Goal: Transaction & Acquisition: Purchase product/service

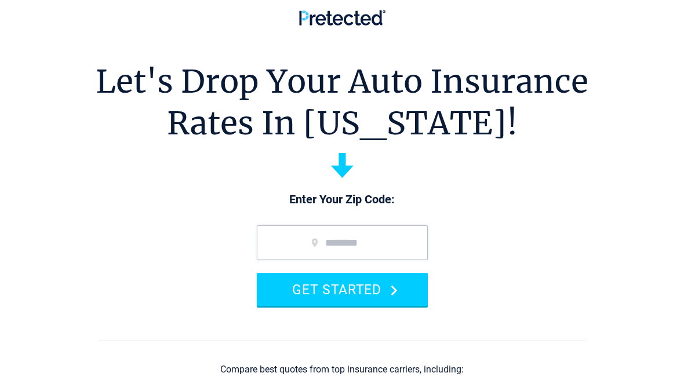
click at [363, 243] on input "zip code" at bounding box center [342, 243] width 171 height 35
type input "*****"
click at [393, 292] on icon "submit" at bounding box center [394, 290] width 7 height 11
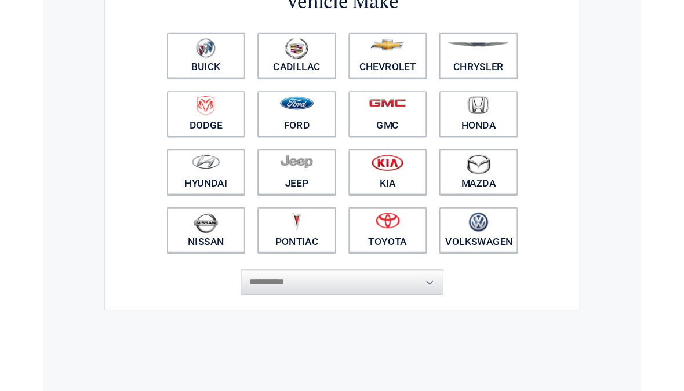
scroll to position [118, 0]
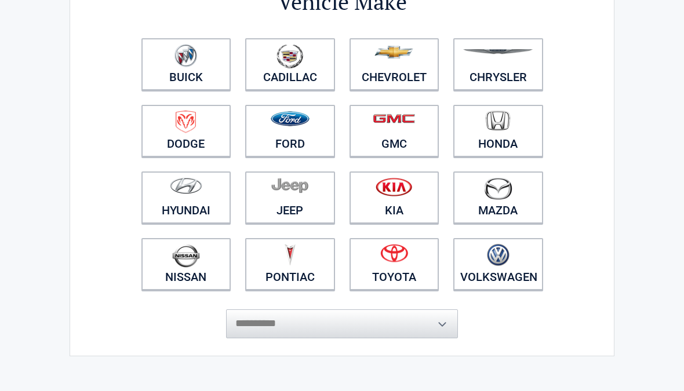
click at [405, 263] on img at bounding box center [394, 253] width 28 height 19
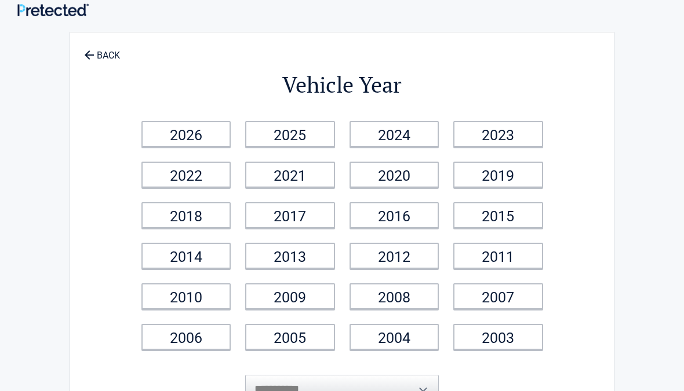
scroll to position [0, 0]
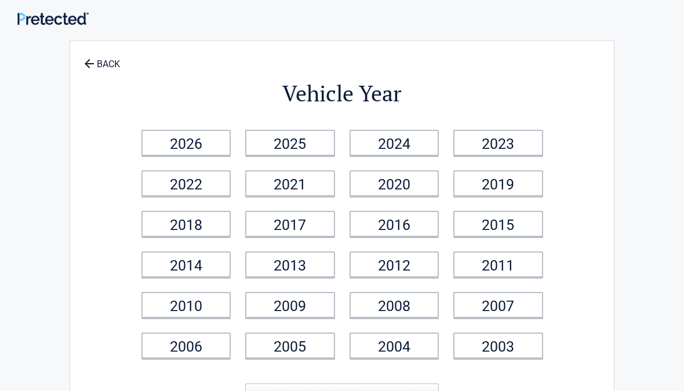
click at [415, 228] on link "2016" at bounding box center [395, 224] width 90 height 26
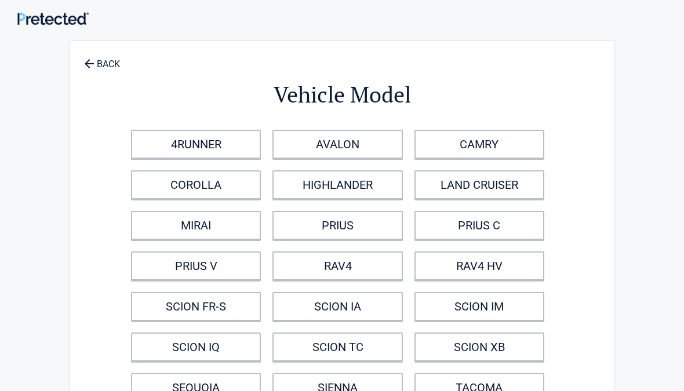
click at [366, 187] on link "HIGHLANDER" at bounding box center [338, 184] width 130 height 29
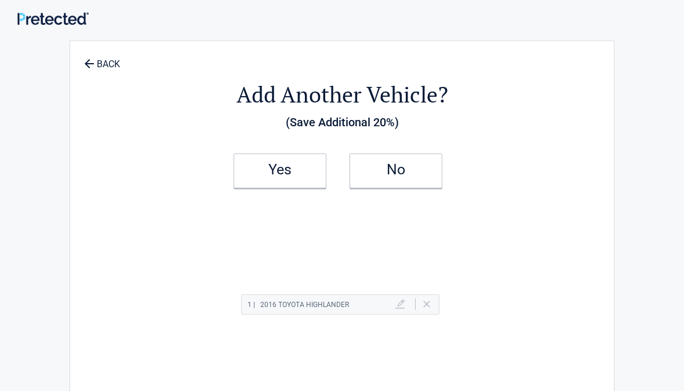
click at [312, 176] on link "Yes" at bounding box center [280, 171] width 93 height 35
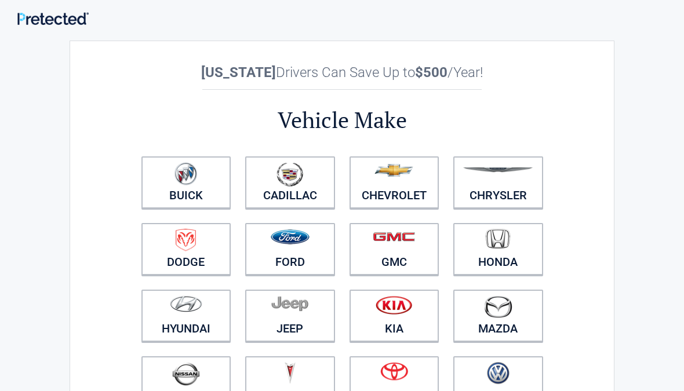
click at [409, 249] on figure at bounding box center [395, 242] width 76 height 26
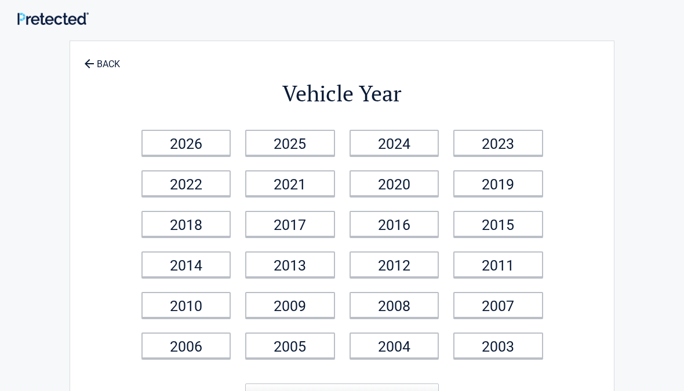
click at [418, 263] on link "2012" at bounding box center [395, 265] width 90 height 26
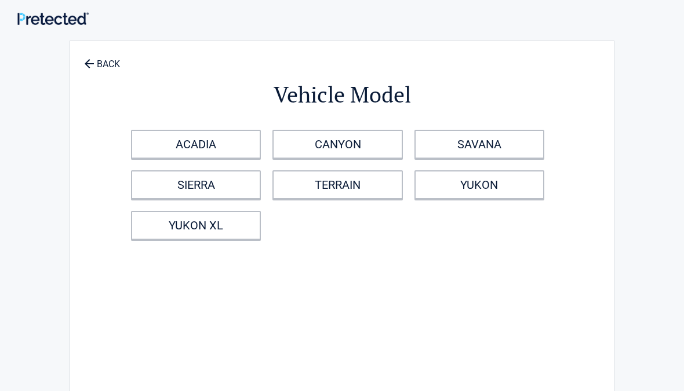
click at [363, 183] on link "TERRAIN" at bounding box center [338, 184] width 130 height 29
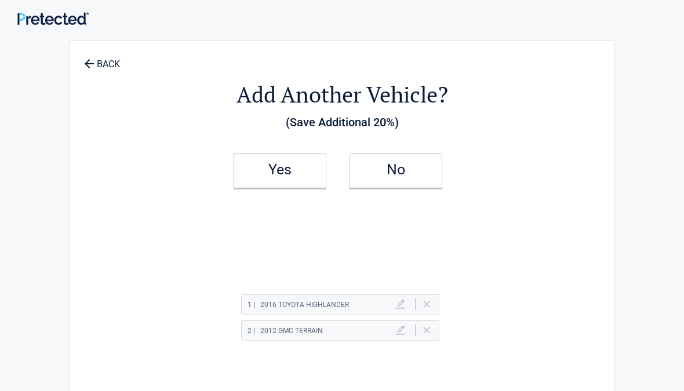
click at [408, 157] on link "No" at bounding box center [396, 171] width 93 height 35
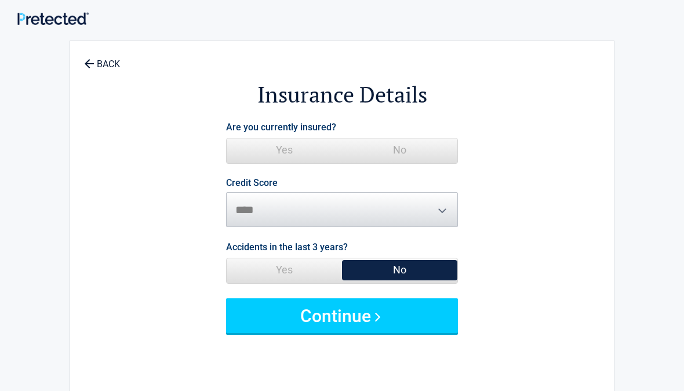
click at [293, 146] on span "Yes" at bounding box center [284, 150] width 115 height 23
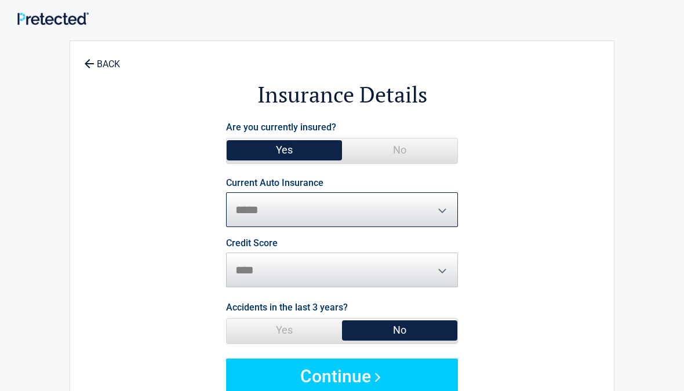
click at [347, 209] on select "**********" at bounding box center [342, 210] width 232 height 35
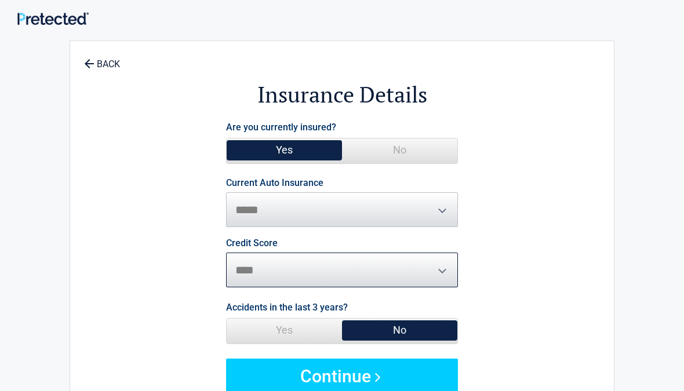
click at [440, 263] on select "********* **** ******* ****" at bounding box center [342, 270] width 232 height 35
select select "*********"
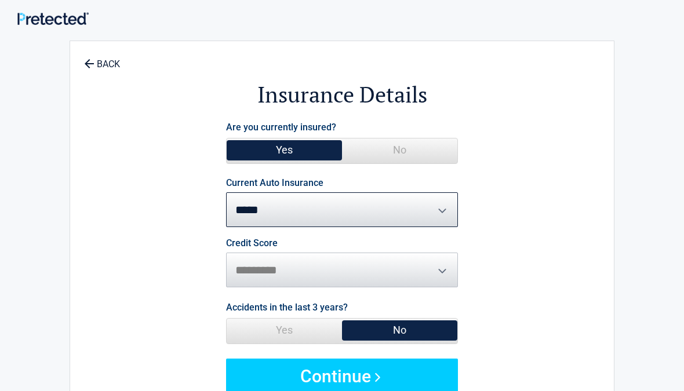
click at [409, 321] on span "No" at bounding box center [399, 330] width 115 height 23
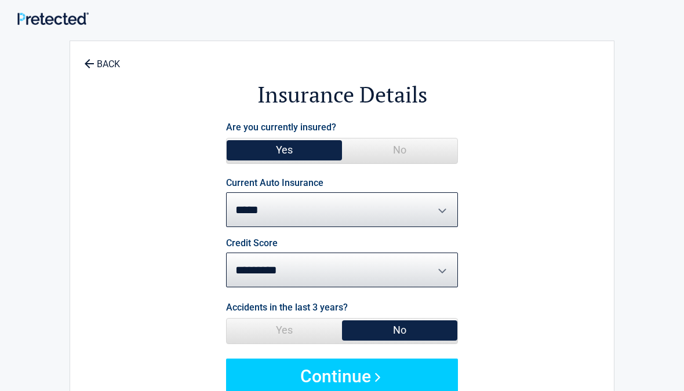
click at [412, 369] on button "Continue" at bounding box center [342, 376] width 232 height 35
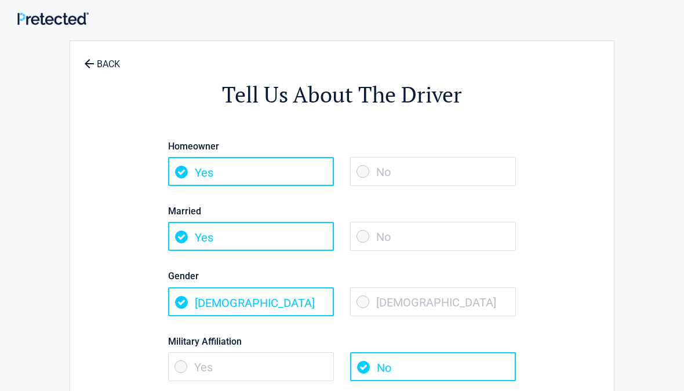
click at [271, 167] on span "Yes" at bounding box center [251, 171] width 166 height 29
click at [193, 169] on span "Yes" at bounding box center [251, 171] width 166 height 29
click at [289, 363] on span "Yes" at bounding box center [251, 367] width 166 height 29
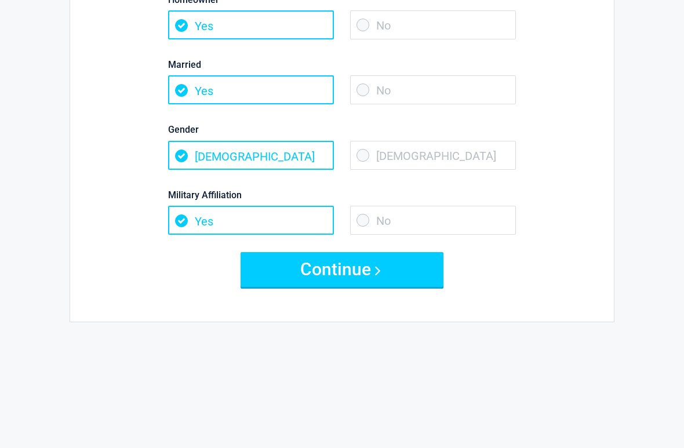
click at [378, 274] on button "Continue" at bounding box center [342, 270] width 203 height 35
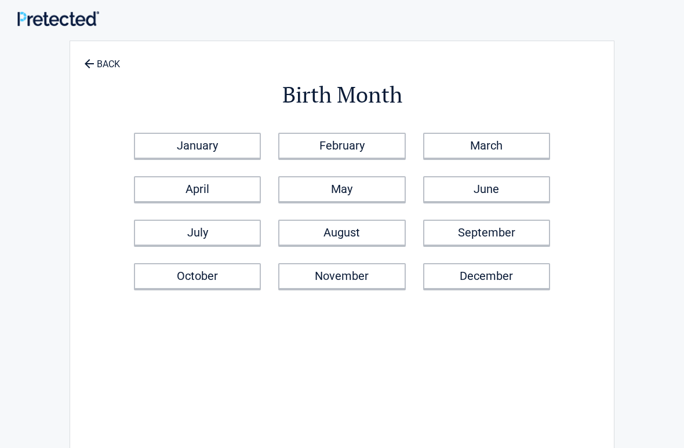
click at [220, 283] on link "October" at bounding box center [197, 276] width 127 height 26
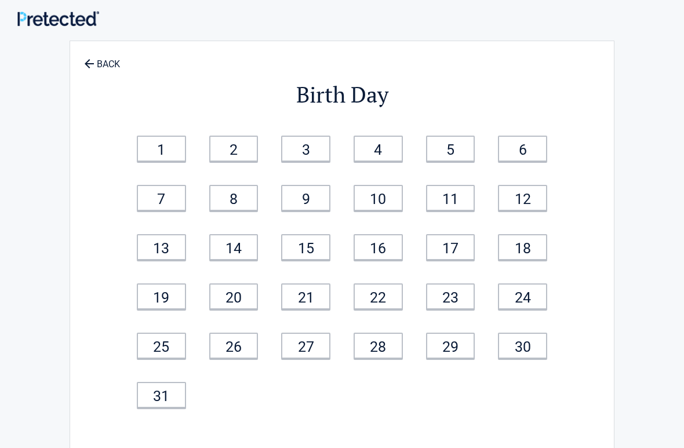
click at [179, 150] on link "1" at bounding box center [161, 149] width 49 height 26
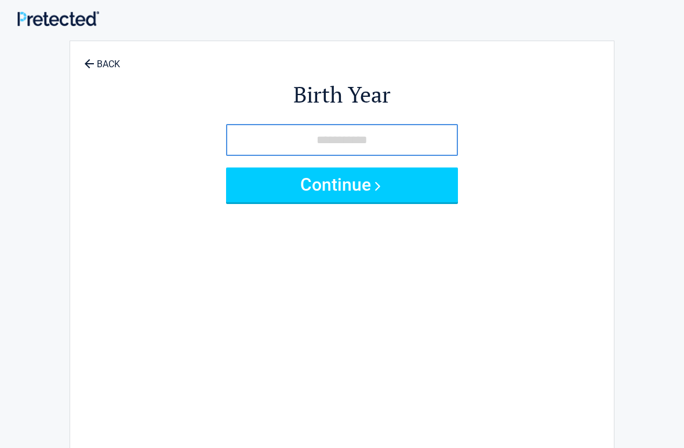
click at [378, 141] on input "tel" at bounding box center [342, 140] width 232 height 32
click at [393, 182] on button "Continue" at bounding box center [342, 185] width 232 height 35
type input "****"
click at [423, 181] on button "Continue" at bounding box center [342, 185] width 232 height 35
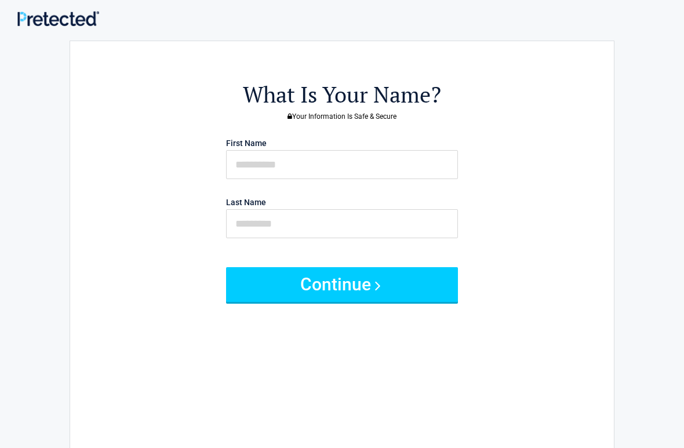
click at [406, 275] on button "Continue" at bounding box center [342, 284] width 232 height 35
